Goal: Information Seeking & Learning: Understand process/instructions

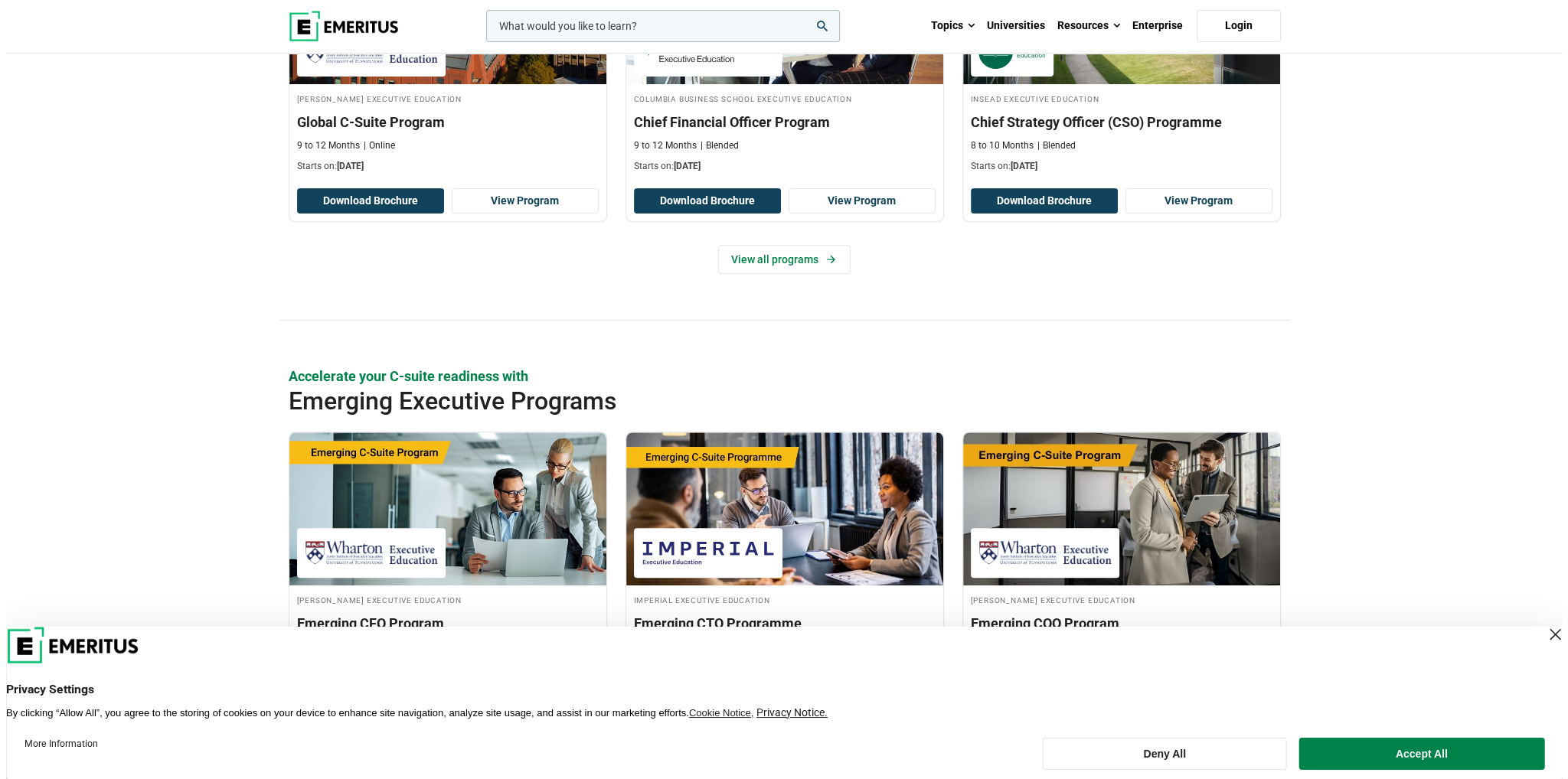
scroll to position [995, 0]
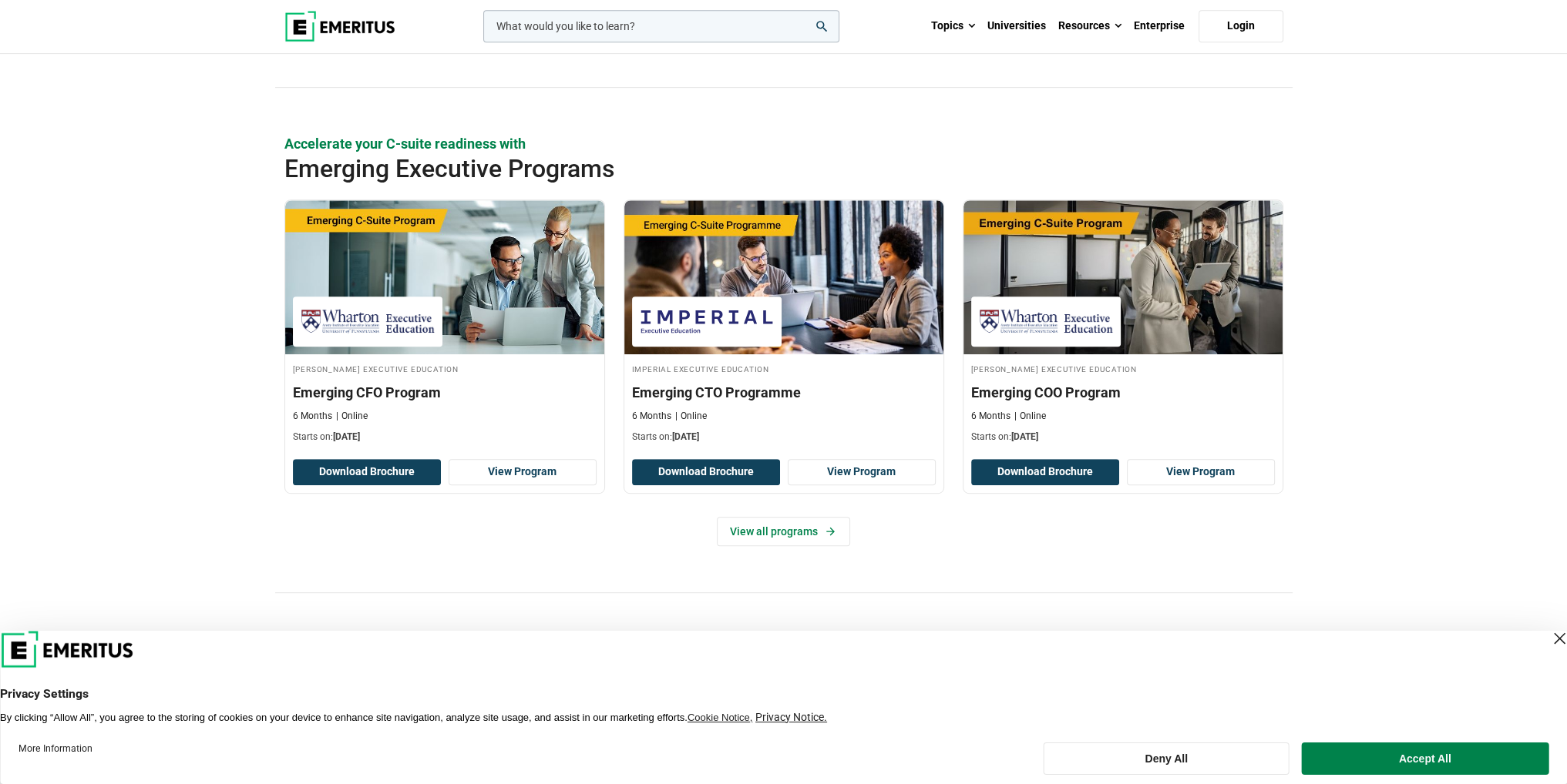
drag, startPoint x: 1577, startPoint y: 190, endPoint x: 1466, endPoint y: 90, distance: 149.4
click at [578, 21] on input "woocommerce-product-search-field-0" at bounding box center [661, 26] width 356 height 32
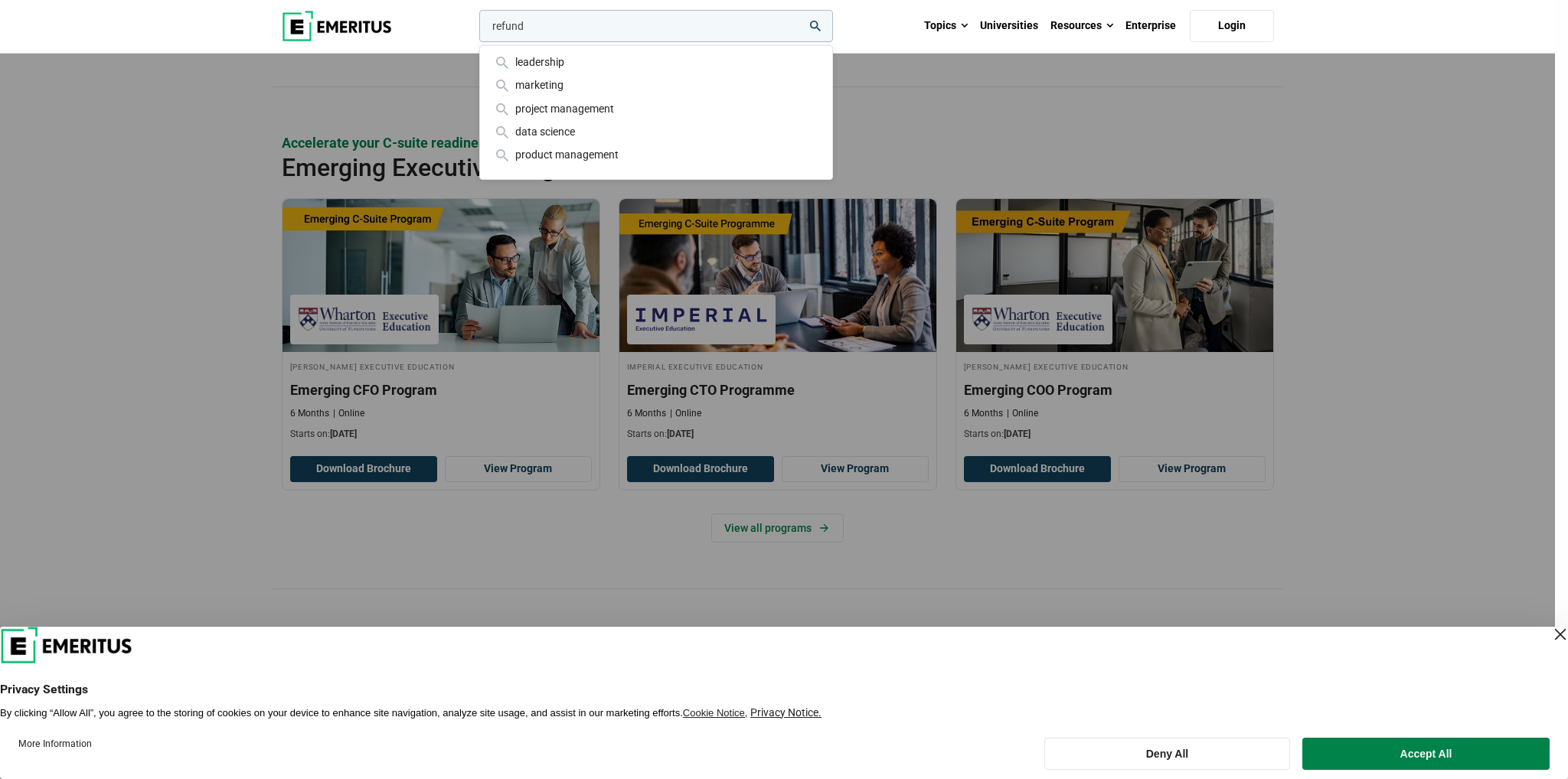
type input "refund"
click at [476, 30] on button "search" at bounding box center [476, 30] width 0 height 0
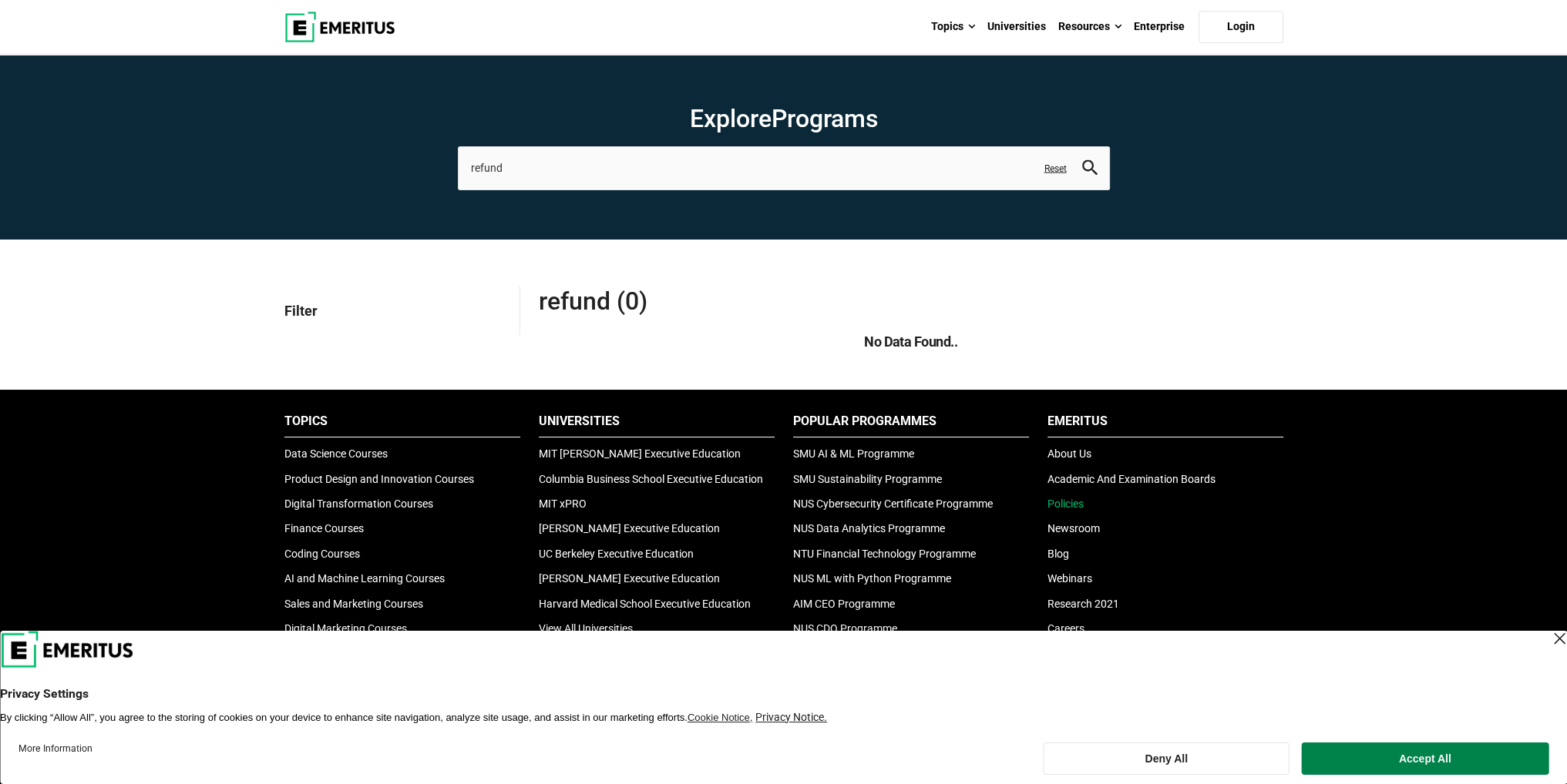
click at [1083, 508] on link "Policies" at bounding box center [1066, 504] width 36 height 13
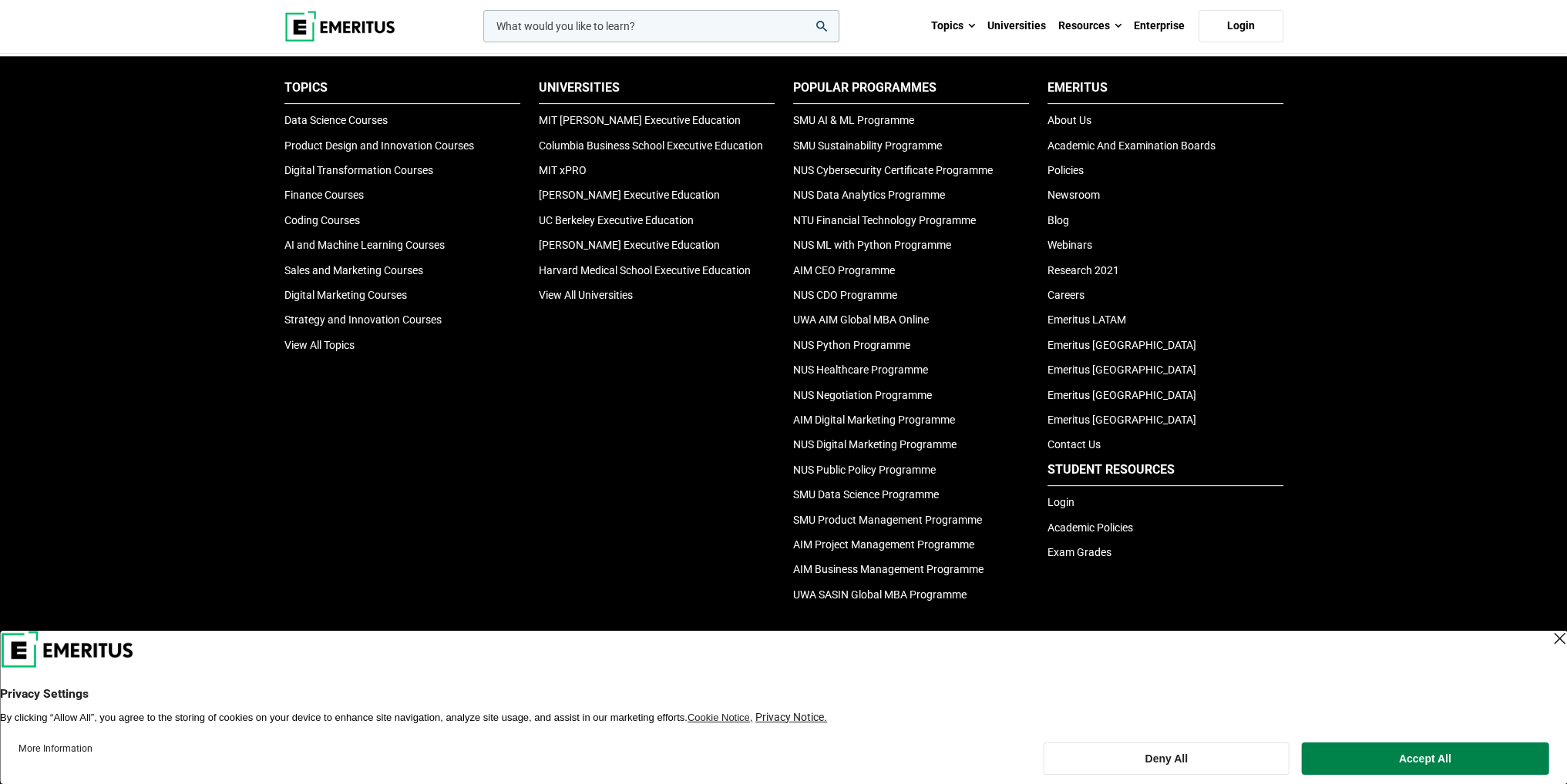
scroll to position [843, 0]
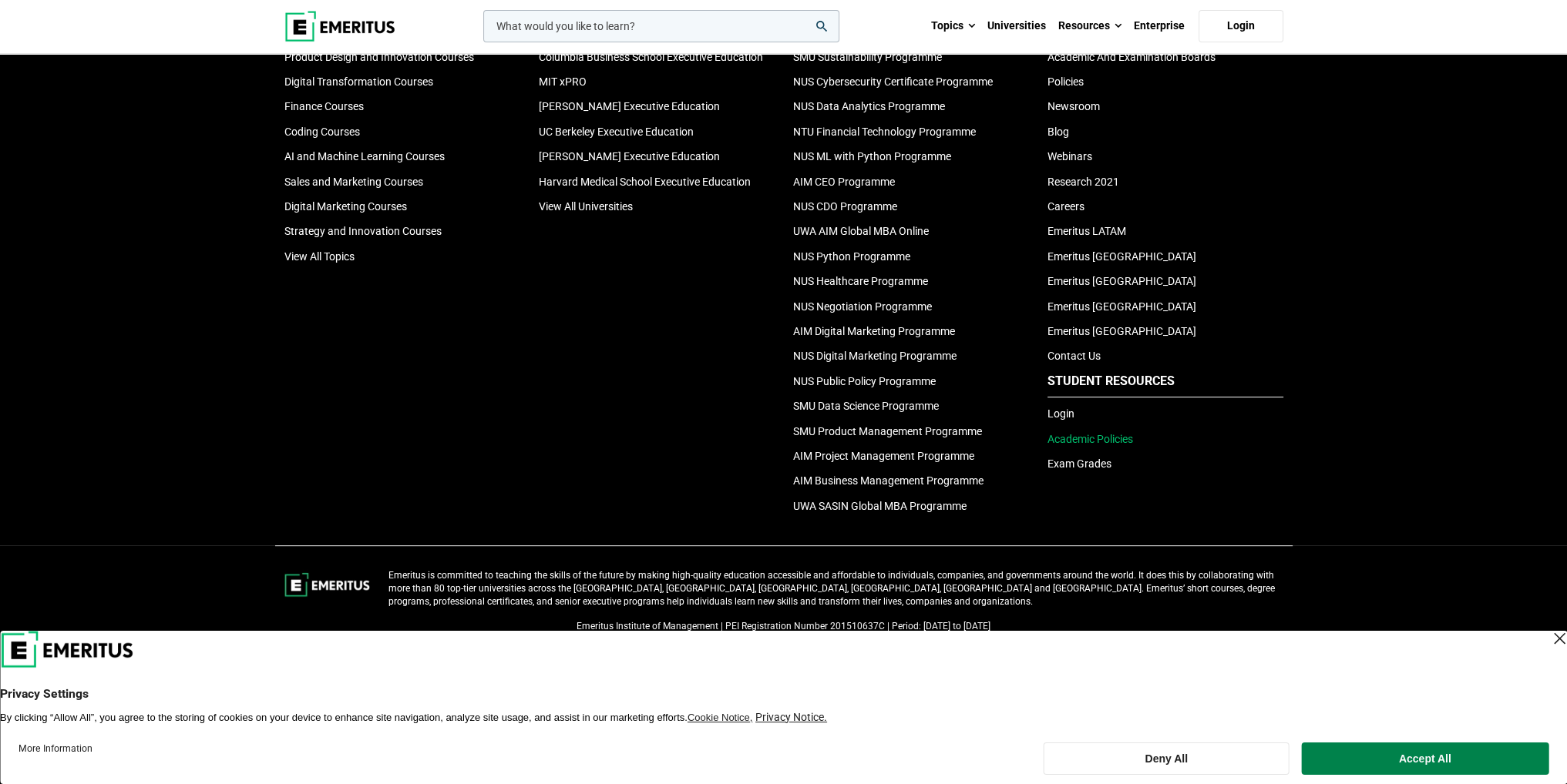
click at [1104, 441] on link "Academic Policies" at bounding box center [1090, 440] width 86 height 13
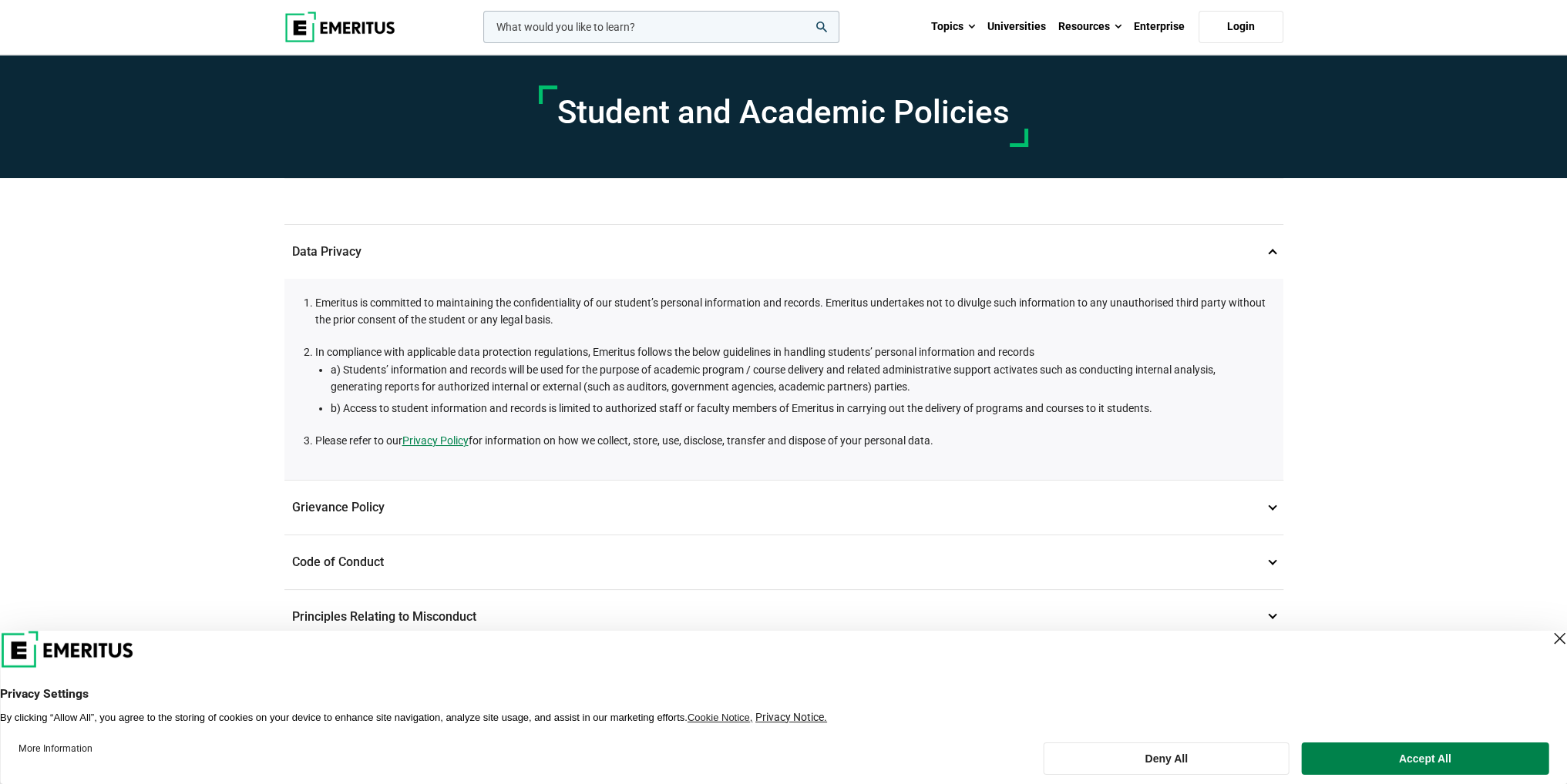
scroll to position [77, 0]
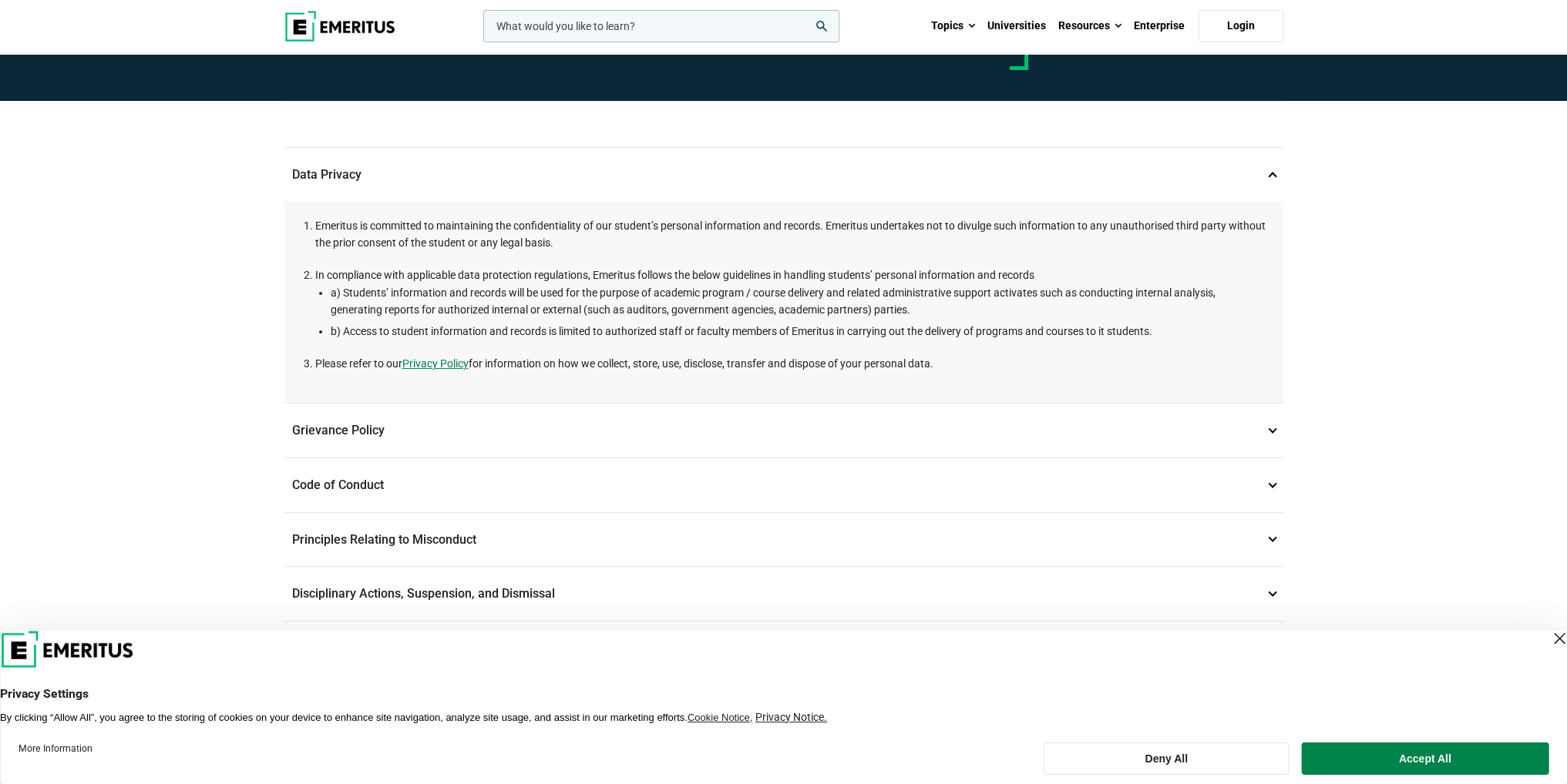
click at [1254, 439] on p "Grievance Policy 2" at bounding box center [784, 431] width 999 height 54
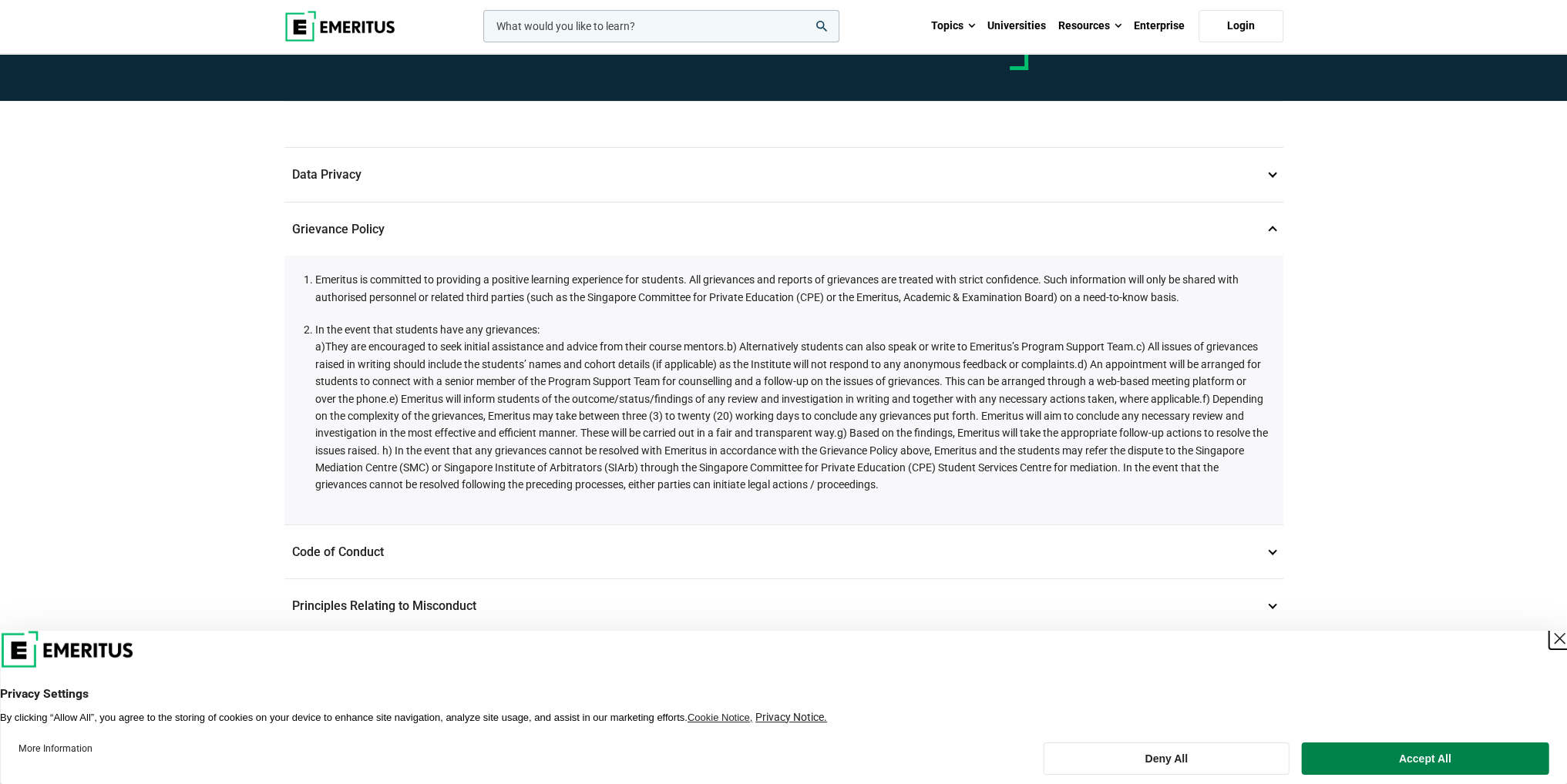
click at [1548, 636] on div "Close Layer" at bounding box center [1558, 638] width 21 height 21
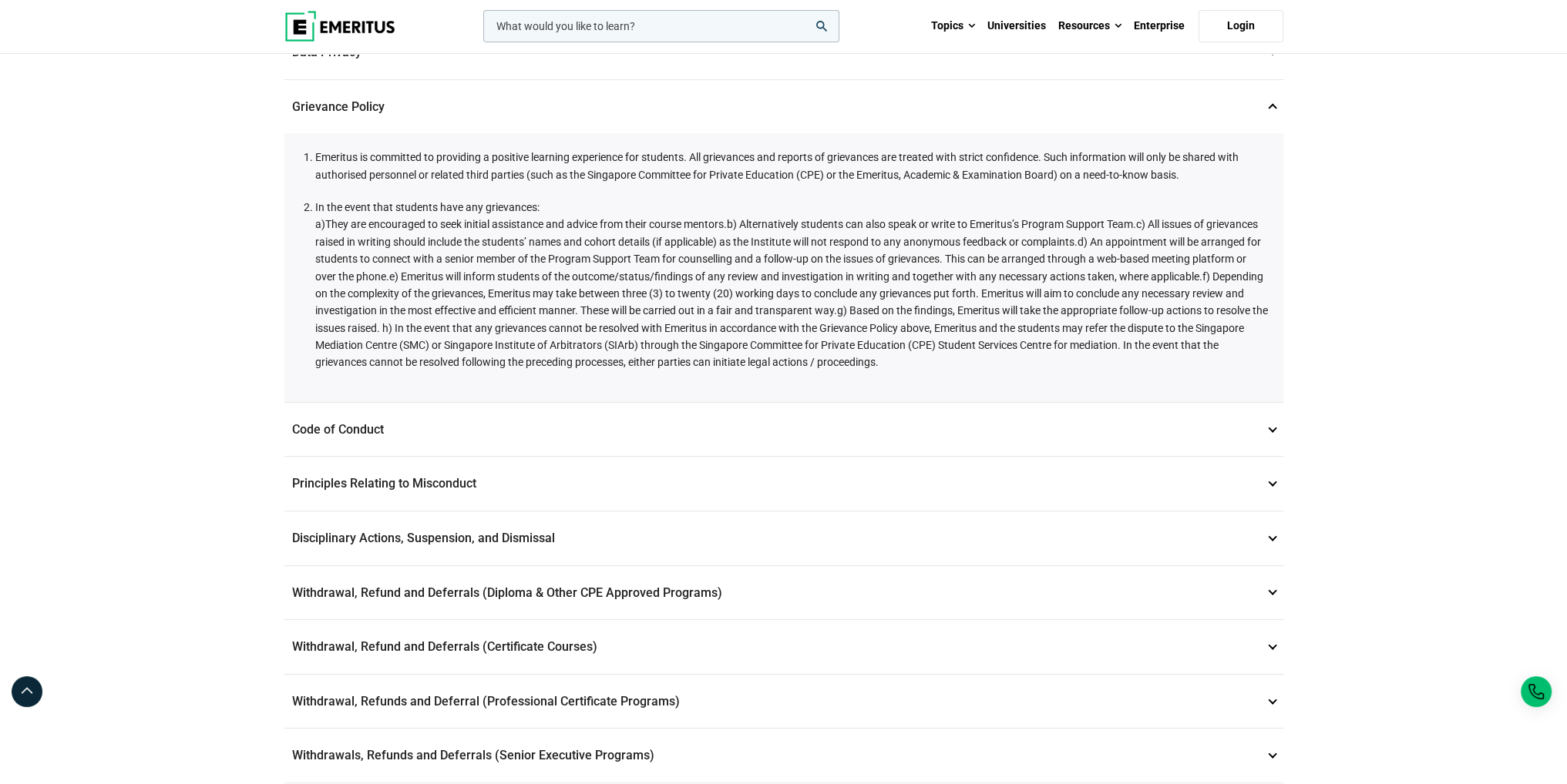
scroll to position [385, 0]
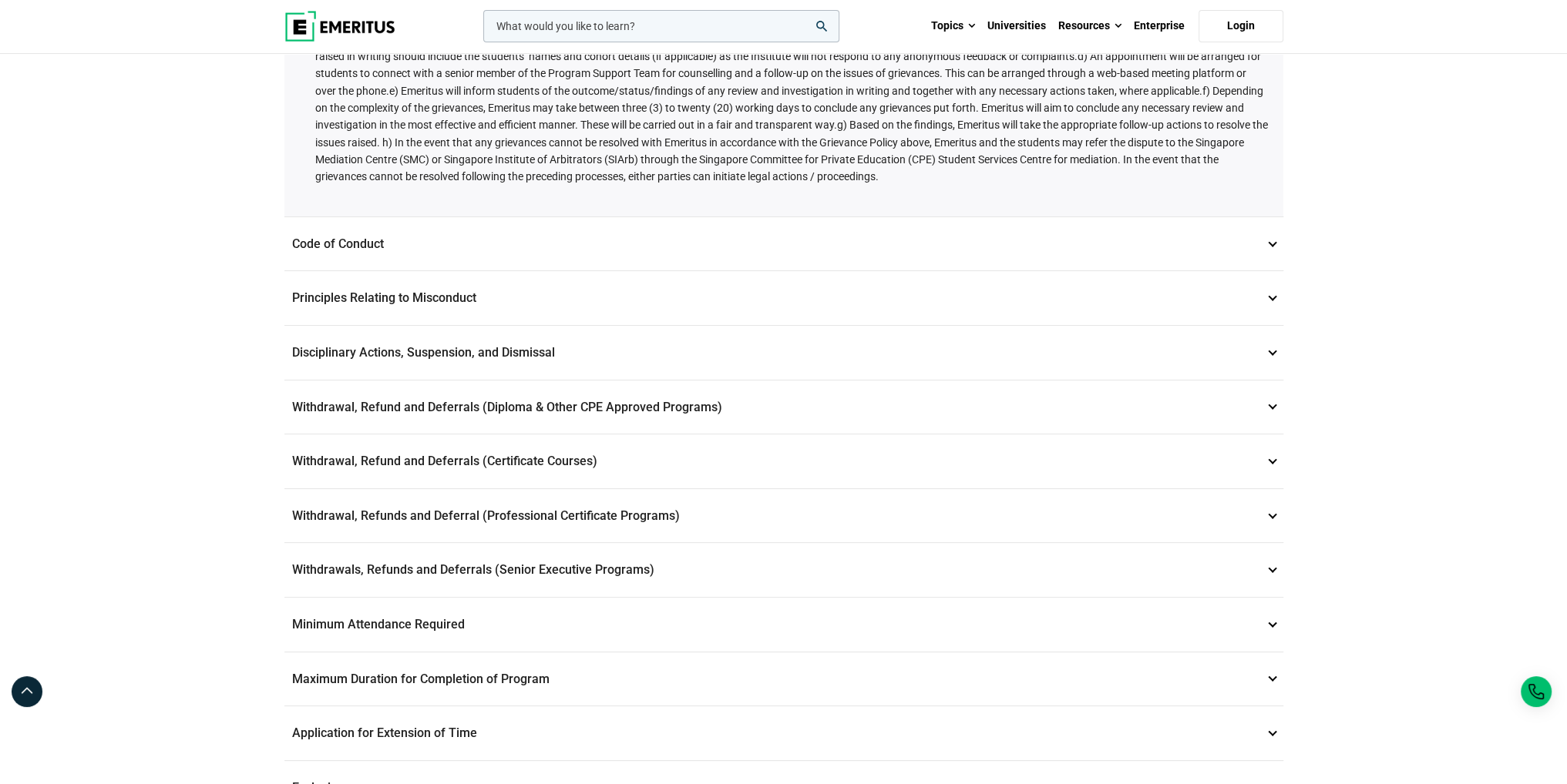
click at [692, 455] on p "Withdrawal, Refund and Deferrals (Certificate Courses) 7" at bounding box center [784, 462] width 999 height 54
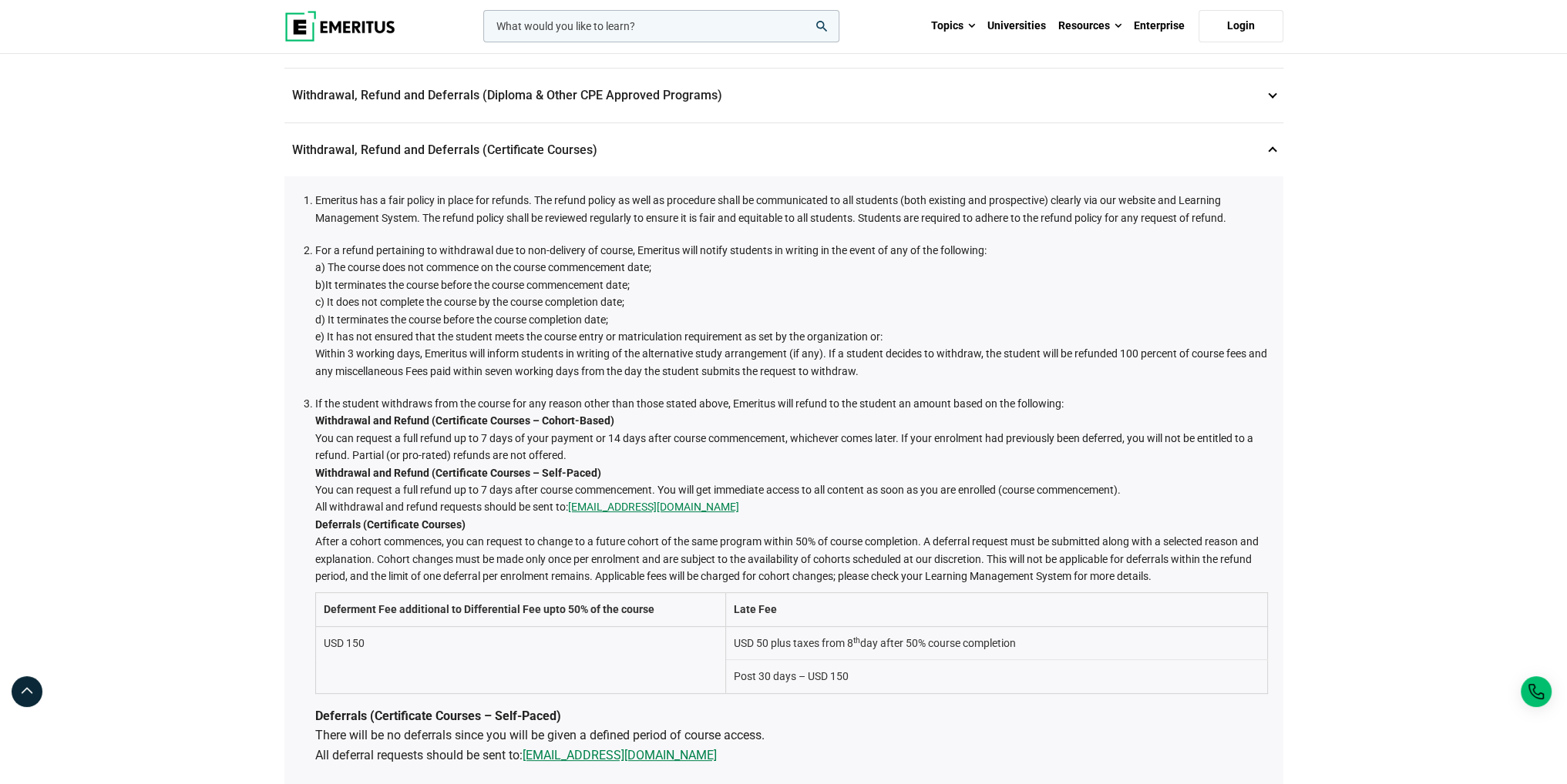
scroll to position [462, 0]
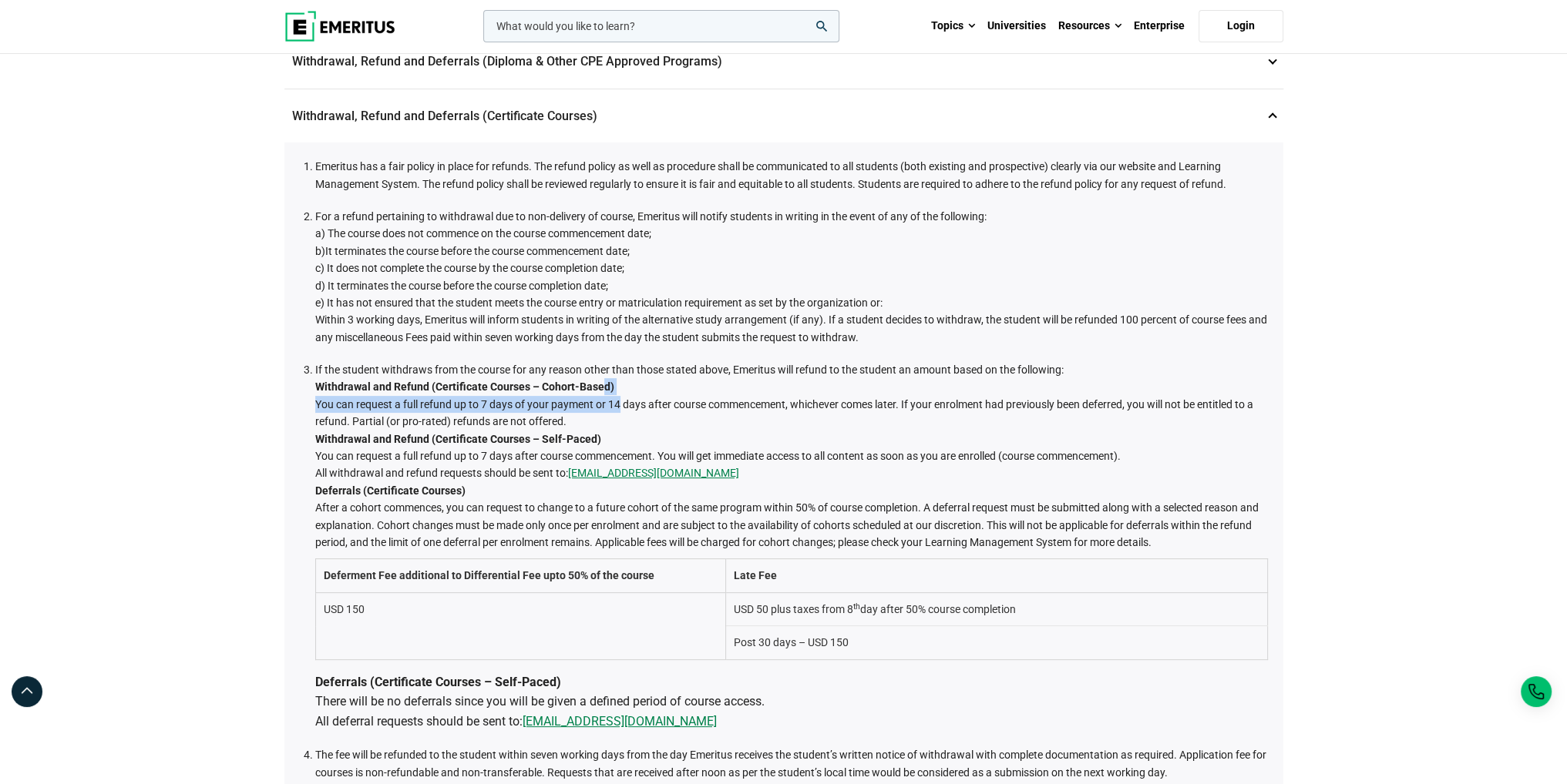
drag, startPoint x: 613, startPoint y: 398, endPoint x: 603, endPoint y: 385, distance: 16.4
click at [603, 385] on li "If the student withdraws from the course for any reason other than those stated…" at bounding box center [791, 546] width 952 height 370
click at [660, 395] on li "If the student withdraws from the course for any reason other than those stated…" at bounding box center [791, 546] width 952 height 370
click at [685, 405] on li "If the student withdraws from the course for any reason other than those stated…" at bounding box center [791, 546] width 952 height 370
click at [743, 466] on li "If the student withdraws from the course for any reason other than those stated…" at bounding box center [791, 546] width 952 height 370
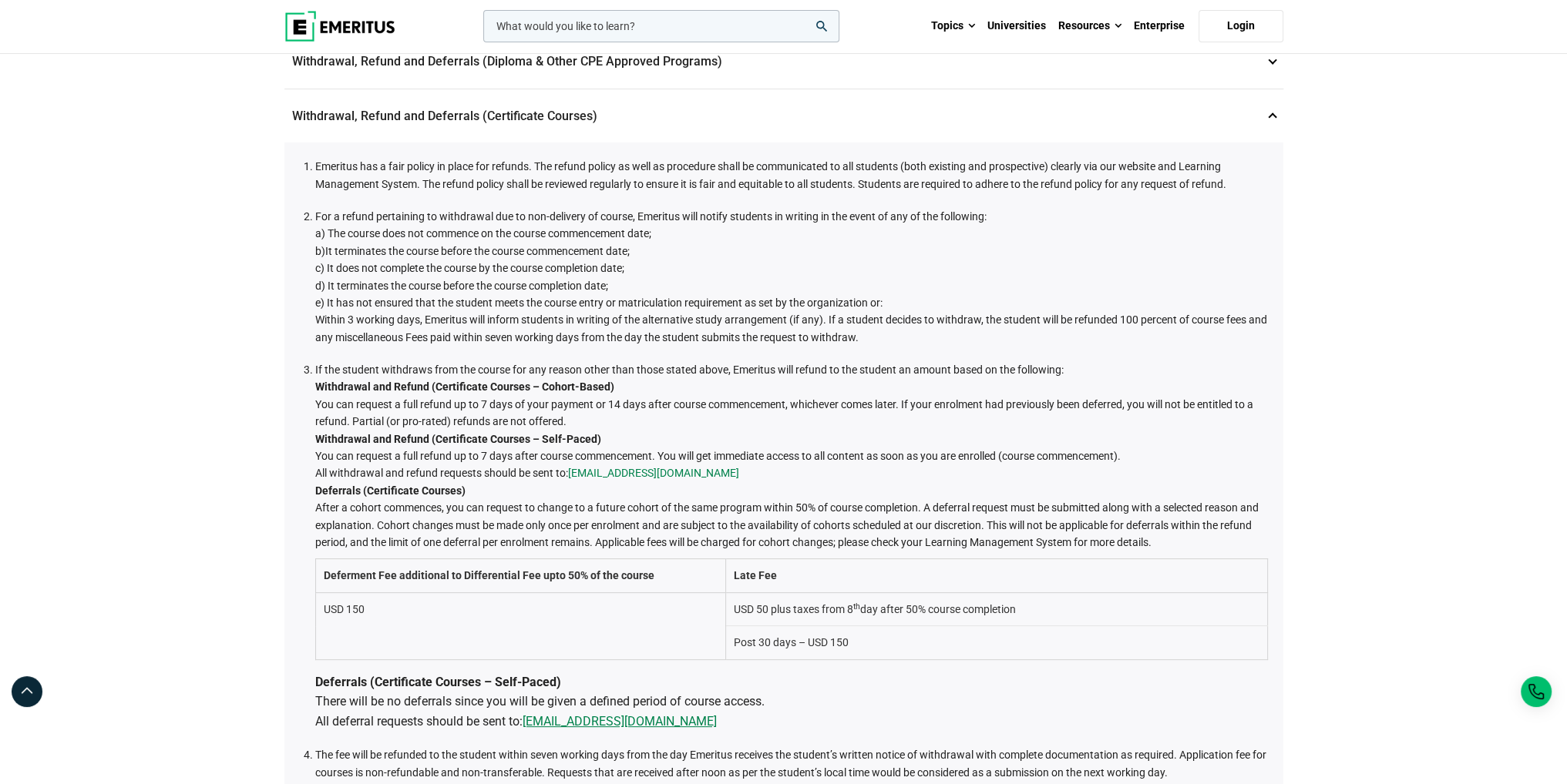
click at [663, 465] on link "admissions@emeritus.org" at bounding box center [654, 473] width 171 height 17
